Goal: Information Seeking & Learning: Learn about a topic

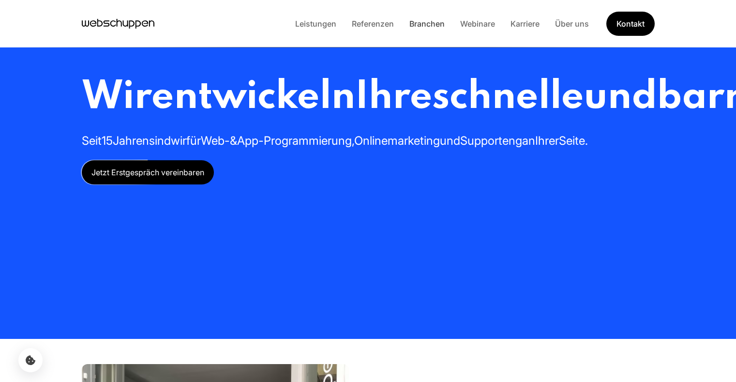
drag, startPoint x: 0, startPoint y: 0, endPoint x: 432, endPoint y: 27, distance: 432.3
click at [432, 27] on link "Branchen" at bounding box center [427, 24] width 51 height 10
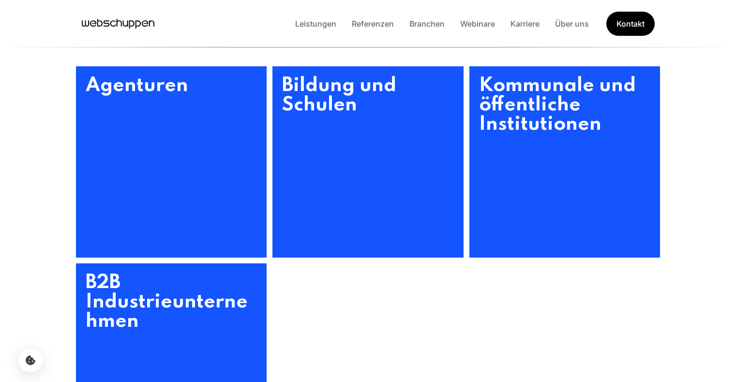
scroll to position [442, 0]
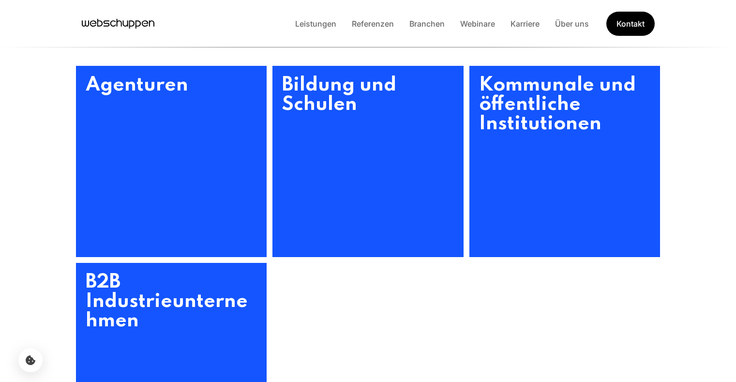
click at [518, 310] on ul "Agenturen Bildung und Schulen Kommunale und öffentliche Institutionen B2B Indus…" at bounding box center [368, 260] width 600 height 388
drag, startPoint x: 657, startPoint y: 377, endPoint x: 491, endPoint y: 292, distance: 186.5
click at [491, 292] on ul "Agenturen Bildung und Schulen Kommunale und öffentliche Institutionen B2B Indus…" at bounding box center [368, 260] width 600 height 388
click at [597, 121] on h3 "Kommunale und öffentliche Institutionen" at bounding box center [564, 161] width 191 height 191
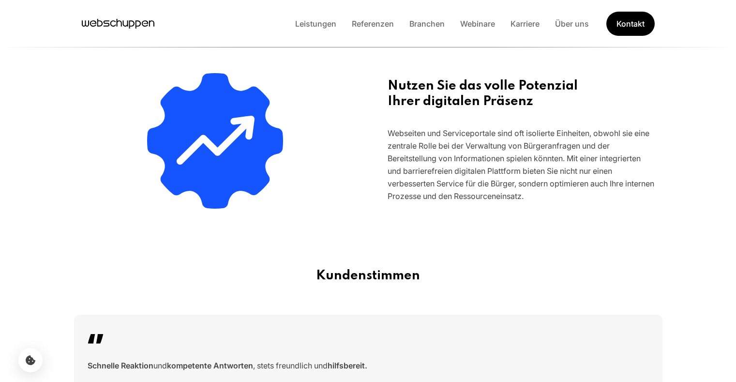
scroll to position [0, 0]
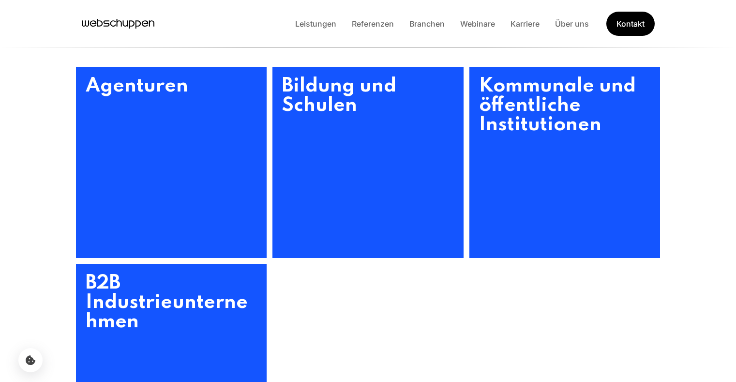
scroll to position [442, 0]
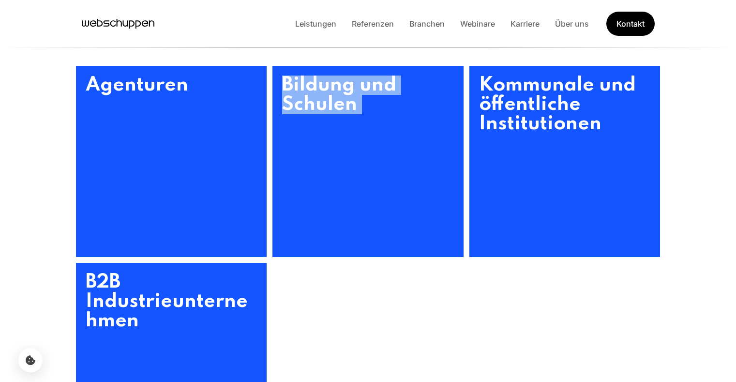
drag, startPoint x: 401, startPoint y: 317, endPoint x: 564, endPoint y: 355, distance: 167.5
click at [564, 355] on ul "Agenturen Bildung und Schulen Kommunale und öffentliche Institutionen B2B Indus…" at bounding box center [368, 260] width 600 height 388
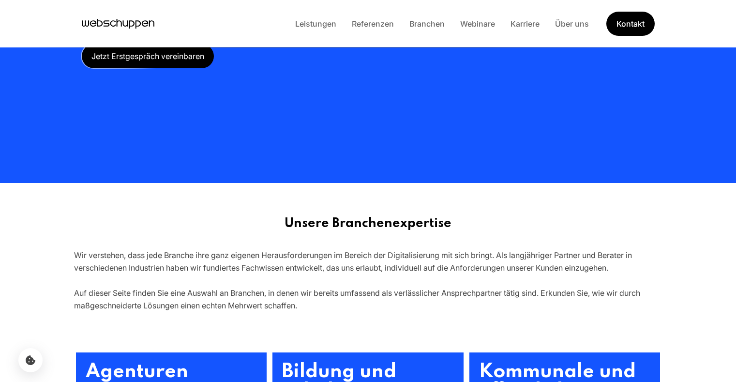
scroll to position [75, 0]
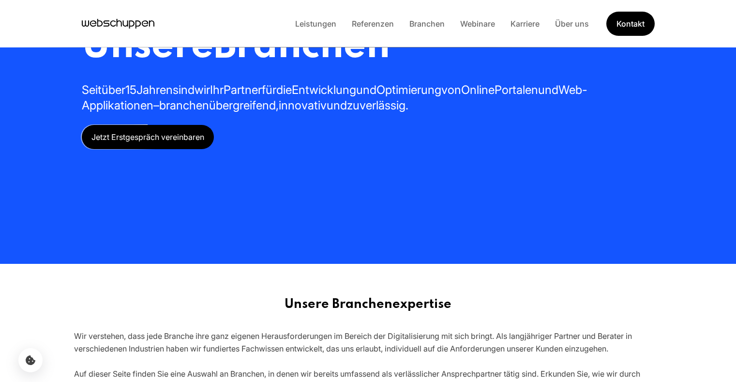
click at [421, 28] on li "Branchen" at bounding box center [427, 23] width 51 height 13
drag, startPoint x: 421, startPoint y: 28, endPoint x: 421, endPoint y: 22, distance: 6.3
click at [421, 22] on link "Branchen" at bounding box center [427, 24] width 51 height 10
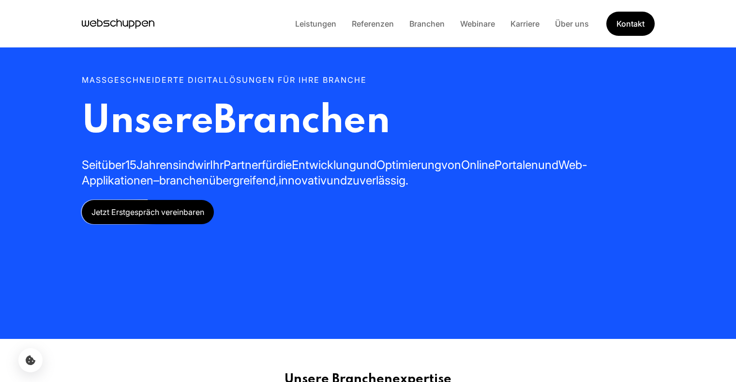
click at [421, 22] on link "Branchen" at bounding box center [427, 24] width 51 height 10
click at [430, 20] on link "Branchen" at bounding box center [427, 24] width 51 height 10
click at [414, 24] on link "Branchen" at bounding box center [427, 24] width 51 height 10
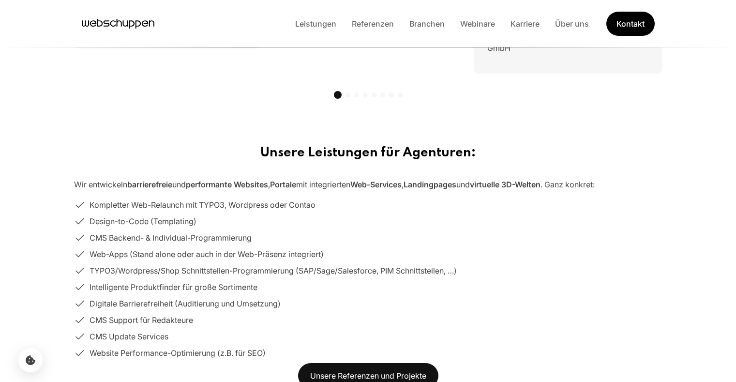
scroll to position [996, 0]
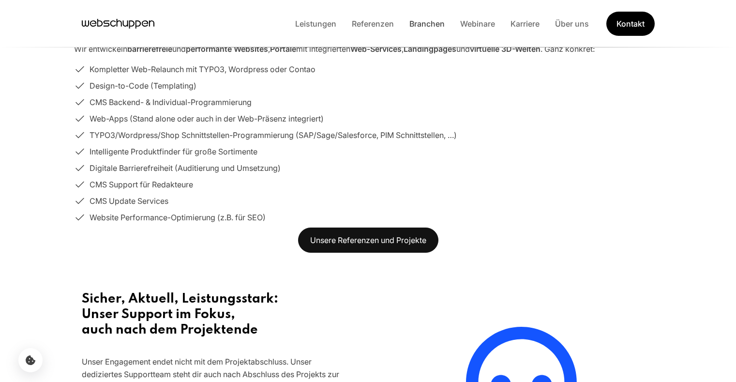
drag, startPoint x: 134, startPoint y: 254, endPoint x: 418, endPoint y: 23, distance: 365.9
click at [418, 23] on link "Branchen" at bounding box center [427, 24] width 51 height 10
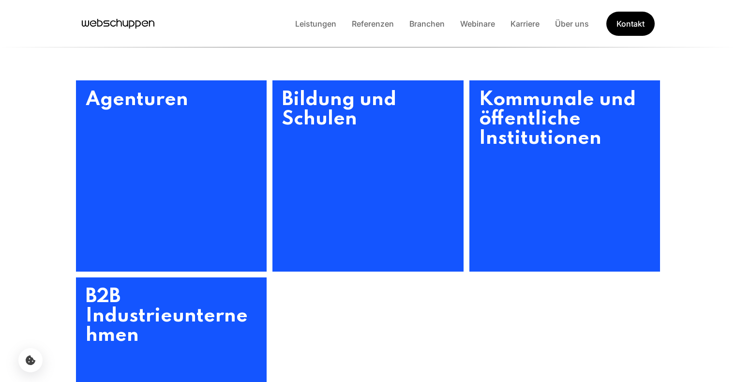
scroll to position [430, 0]
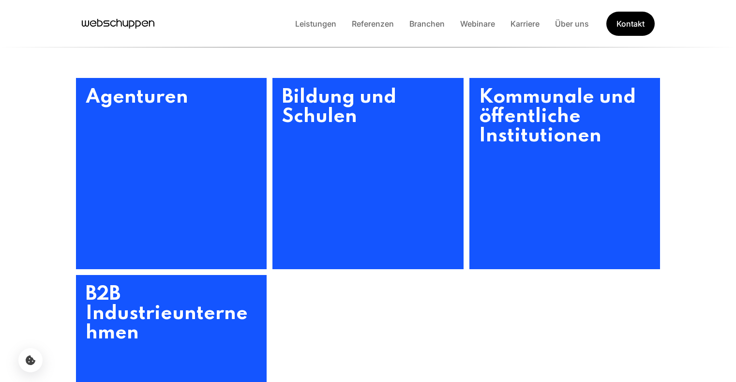
click at [212, 316] on h3 "B2B Industrieunternehmen" at bounding box center [171, 370] width 191 height 191
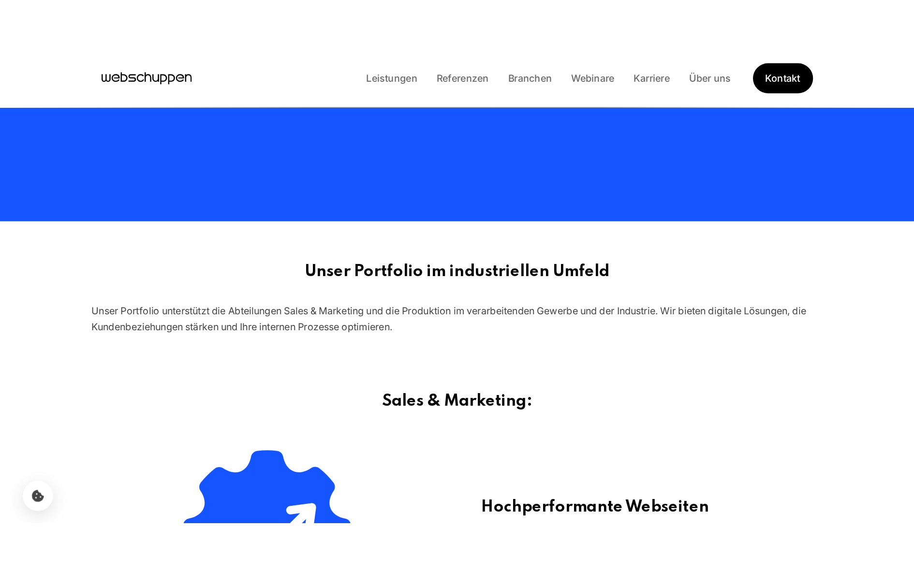
scroll to position [200, 0]
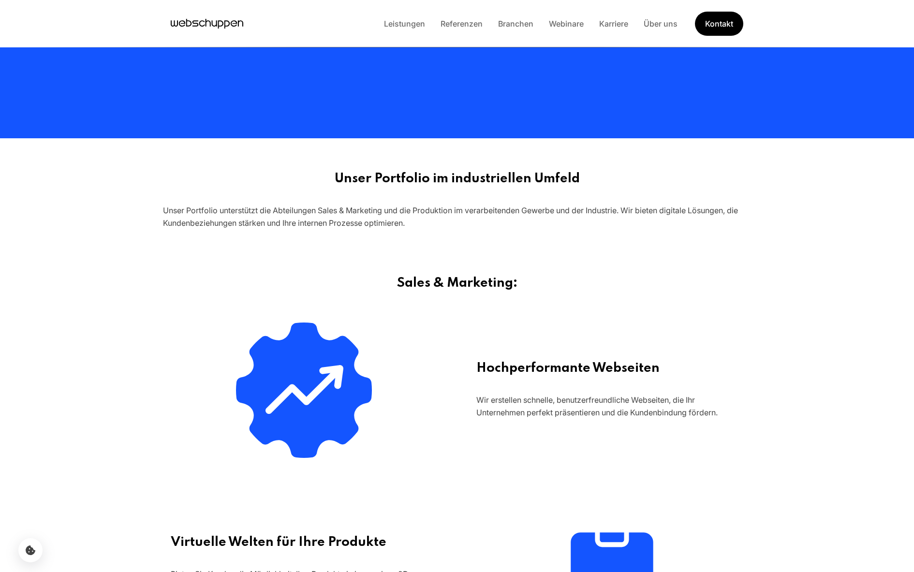
click at [531, 2] on div "Leistungen Referenzen Branchen Webinare Karriere Über uns Kontakt" at bounding box center [457, 23] width 914 height 47
